Goal: Information Seeking & Learning: Learn about a topic

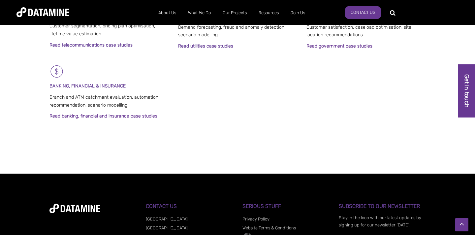
scroll to position [501, 0]
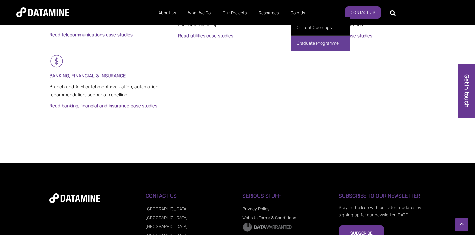
click at [319, 43] on link "Graduate Programme" at bounding box center [320, 43] width 59 height 16
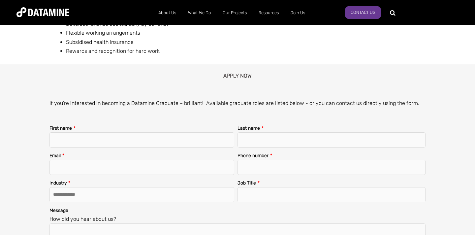
scroll to position [784, 0]
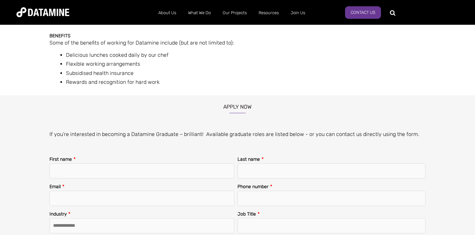
click at [263, 63] on li "Flexible working arrangements" at bounding box center [248, 63] width 364 height 9
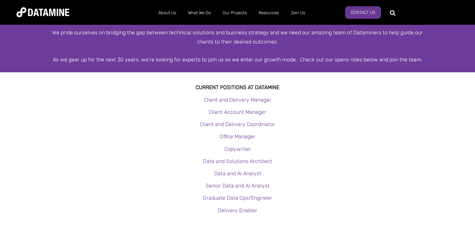
scroll to position [135, 0]
